Goal: Find specific page/section: Find specific page/section

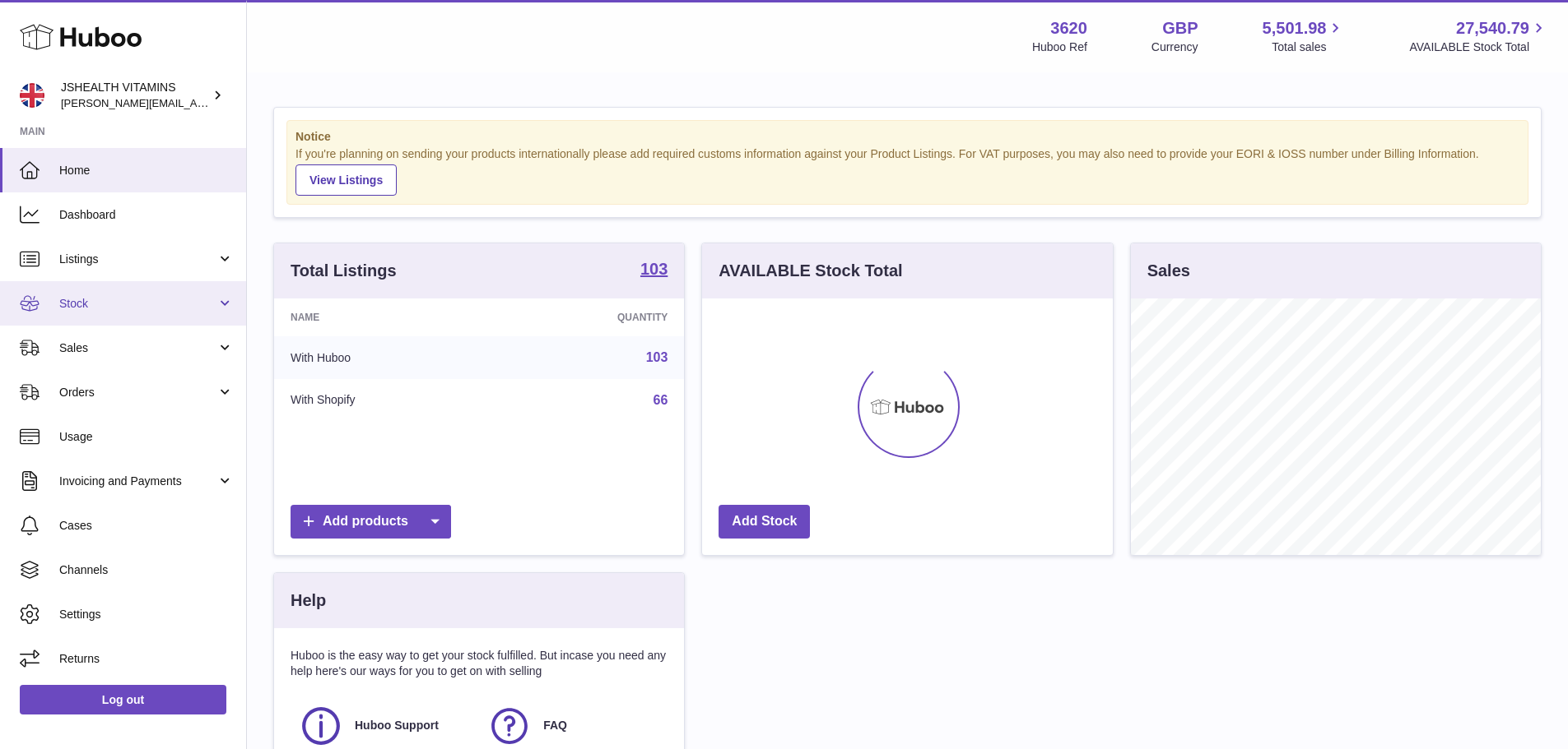
click at [52, 300] on link "Stock" at bounding box center [122, 303] width 246 height 45
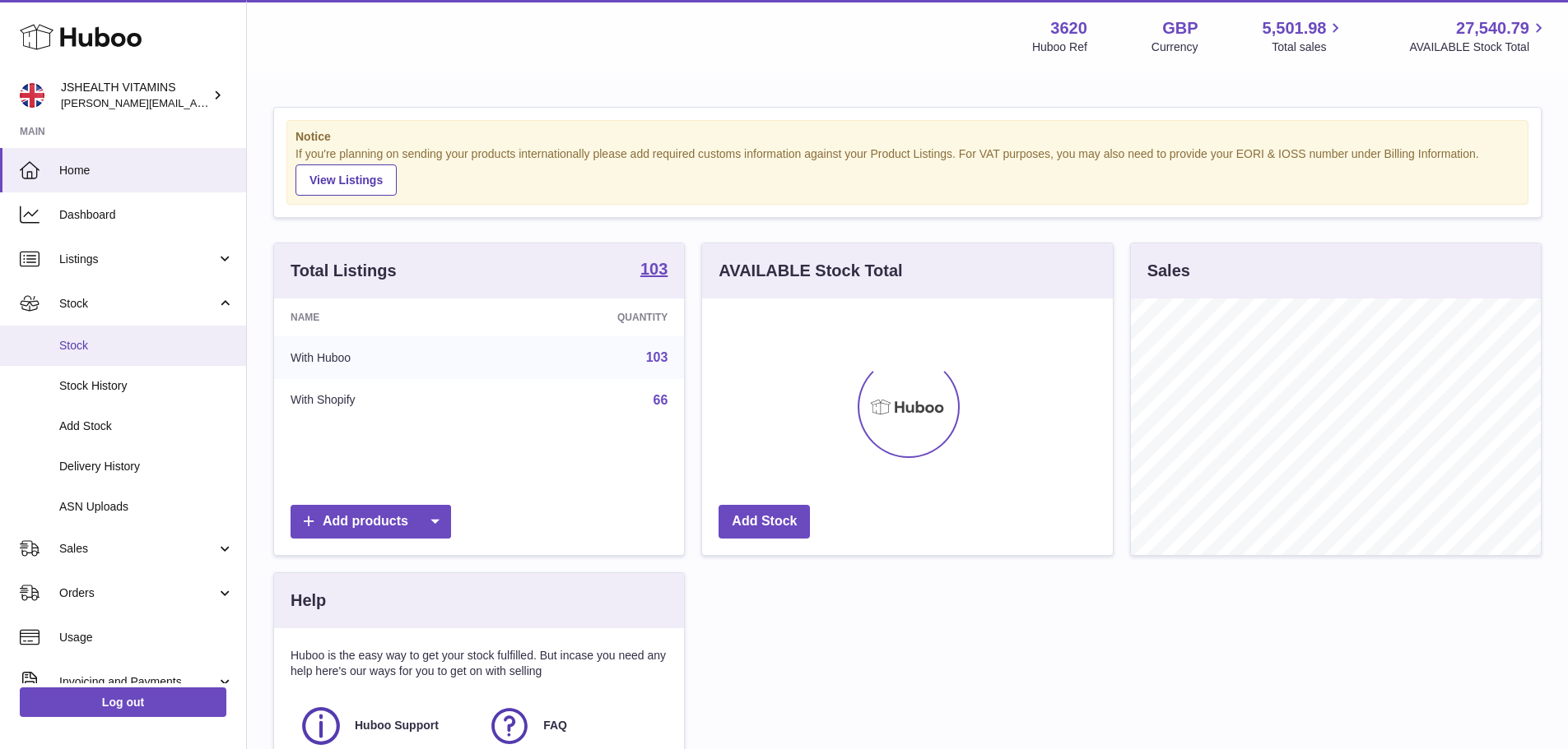
click at [71, 352] on span "Stock" at bounding box center [146, 345] width 175 height 16
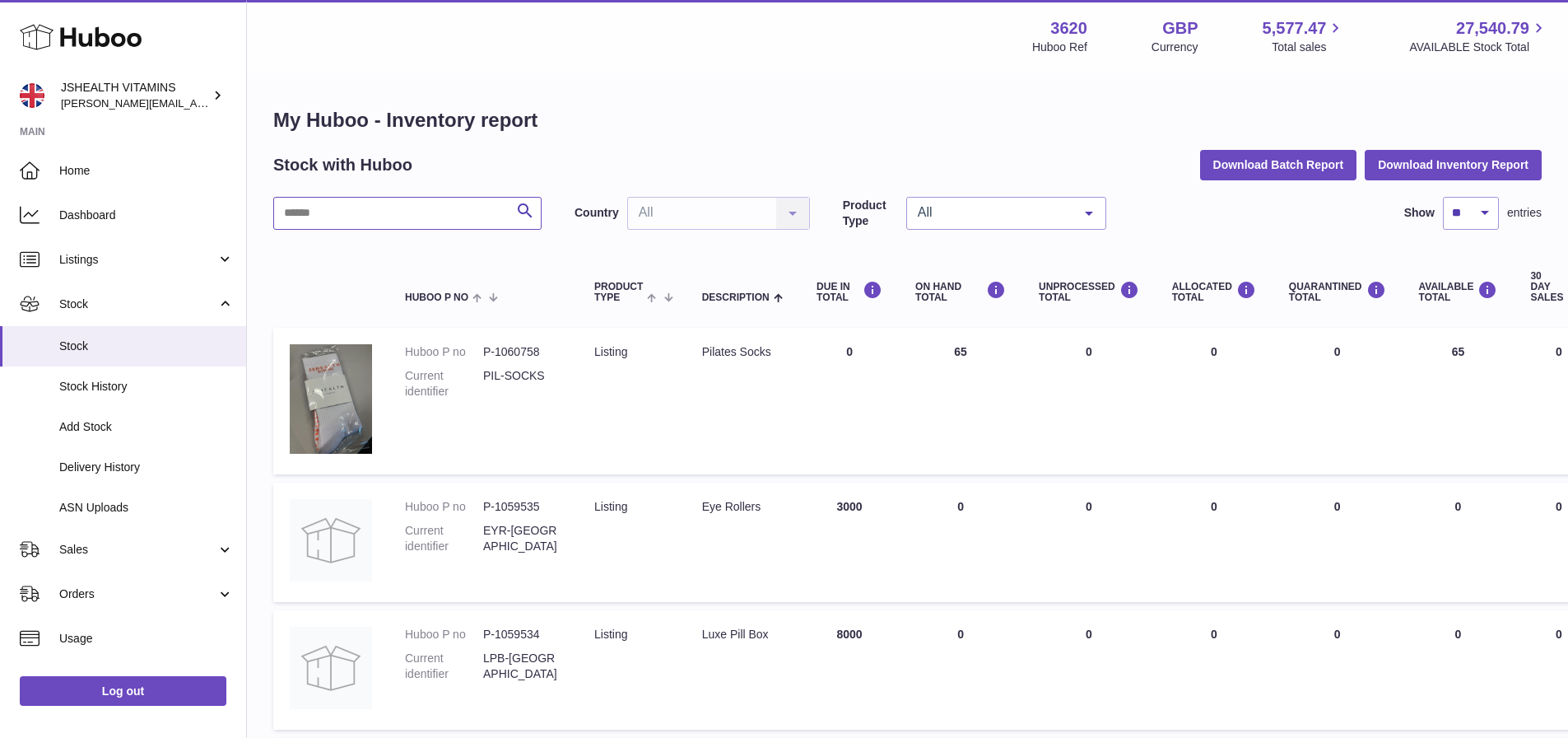
click at [396, 204] on input "text" at bounding box center [407, 213] width 269 height 33
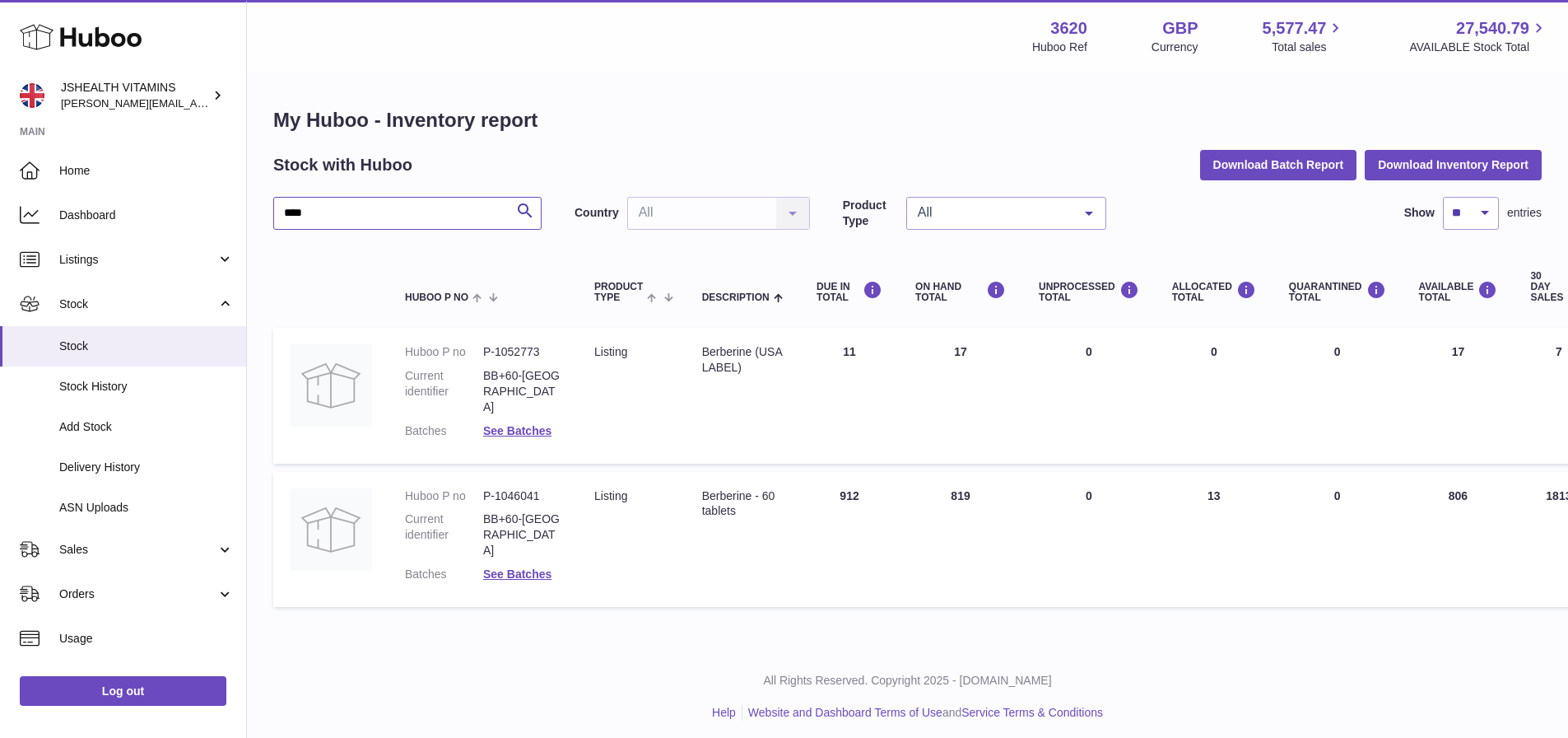
type input "****"
